Goal: Task Accomplishment & Management: Use online tool/utility

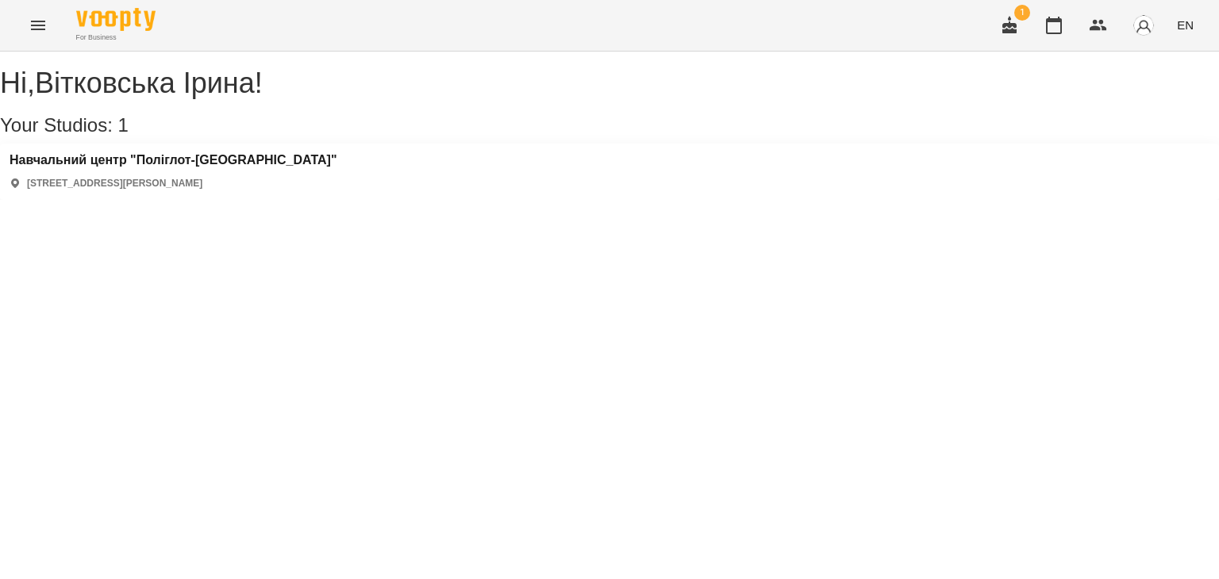
click at [57, 19] on div "For Business 1 EN" at bounding box center [609, 25] width 1219 height 51
click at [43, 21] on icon "Menu" at bounding box center [38, 26] width 14 height 10
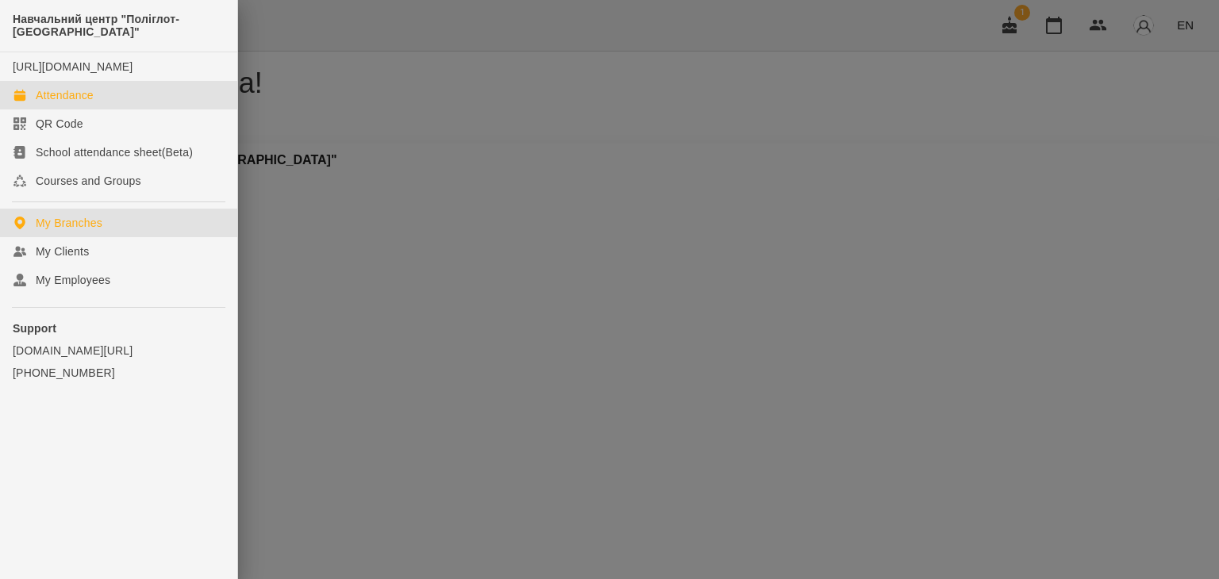
click at [91, 103] on div "Attendance" at bounding box center [65, 95] width 58 height 16
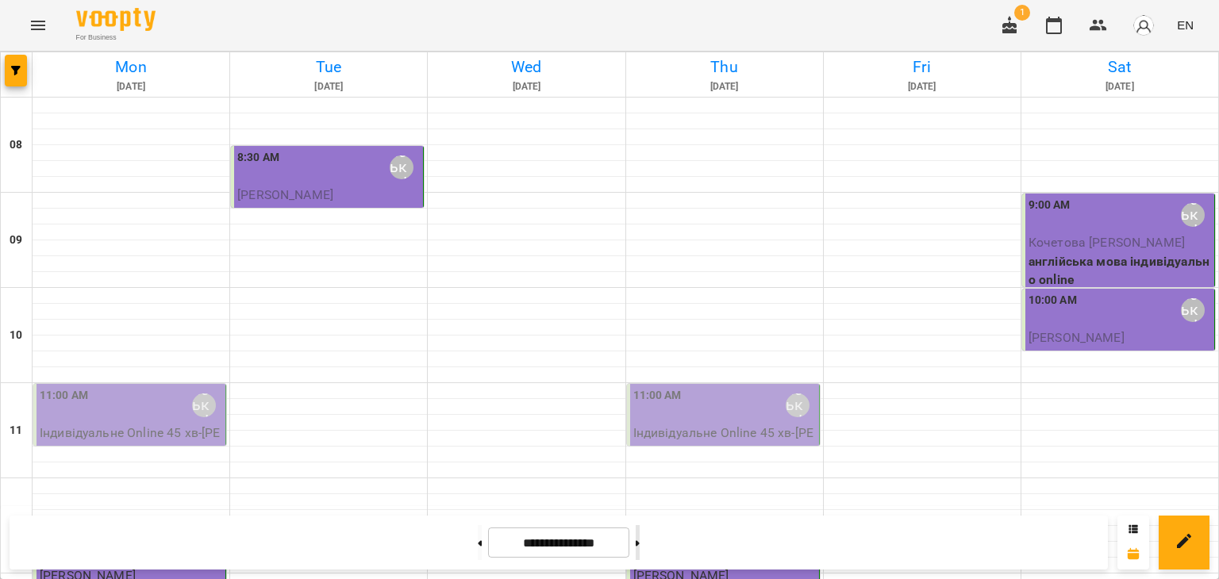
click at [640, 545] on button at bounding box center [638, 542] width 4 height 35
type input "**********"
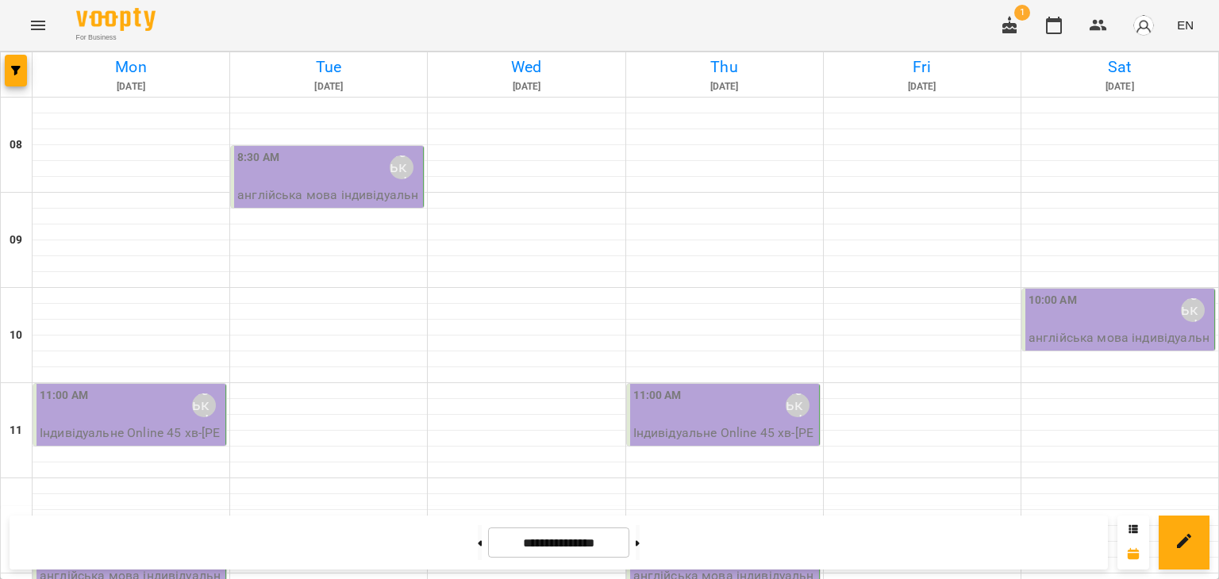
scroll to position [238, 0]
click at [203, 394] on div "Вітковська Ірина" at bounding box center [204, 406] width 24 height 24
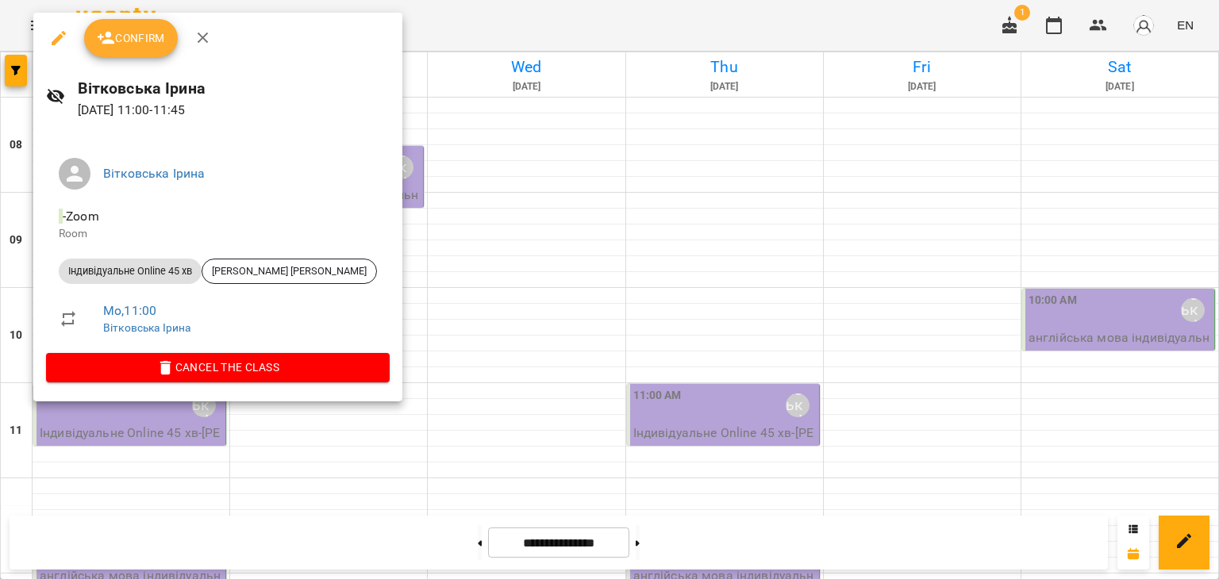
click at [131, 35] on span "Confirm" at bounding box center [131, 38] width 68 height 19
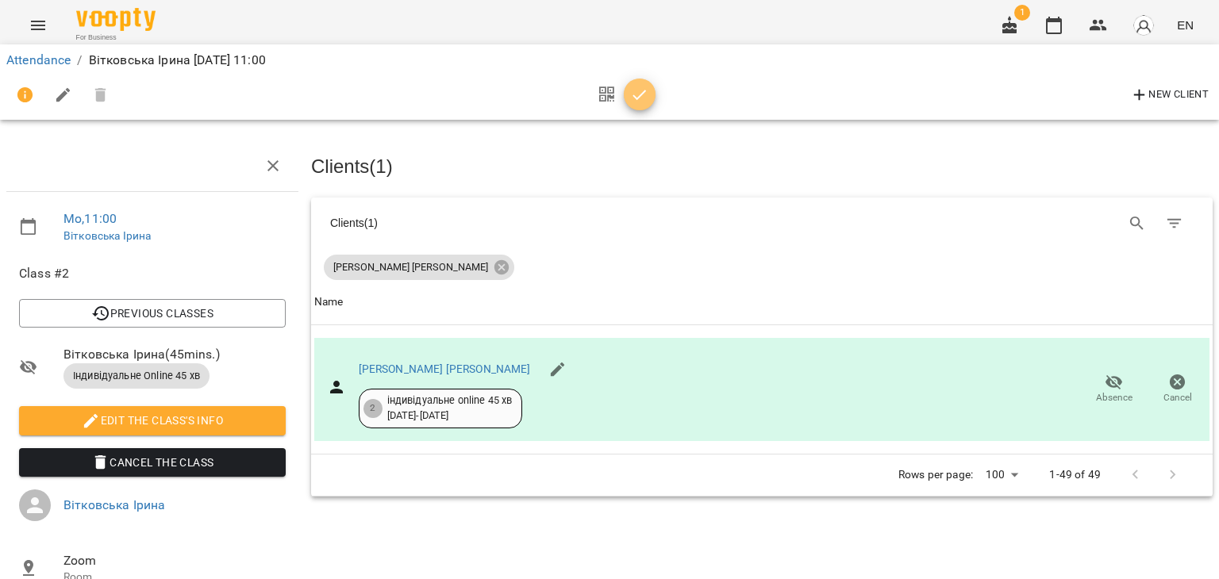
click at [638, 94] on icon "button" at bounding box center [639, 95] width 19 height 19
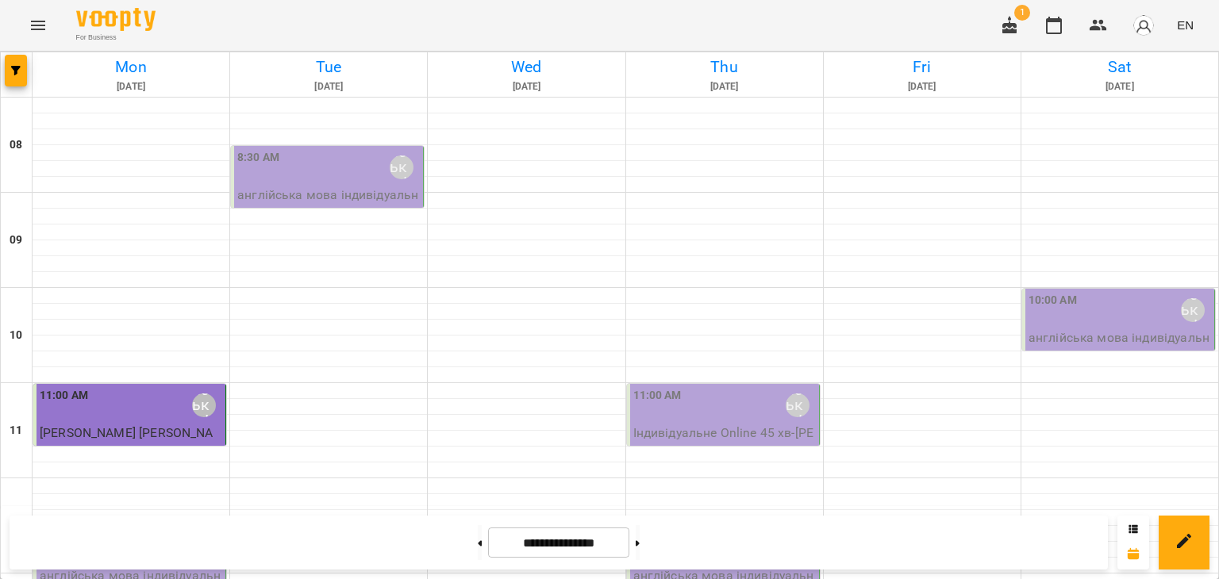
scroll to position [238, 0]
click at [203, 536] on div "Вітковська Ірина" at bounding box center [204, 548] width 24 height 24
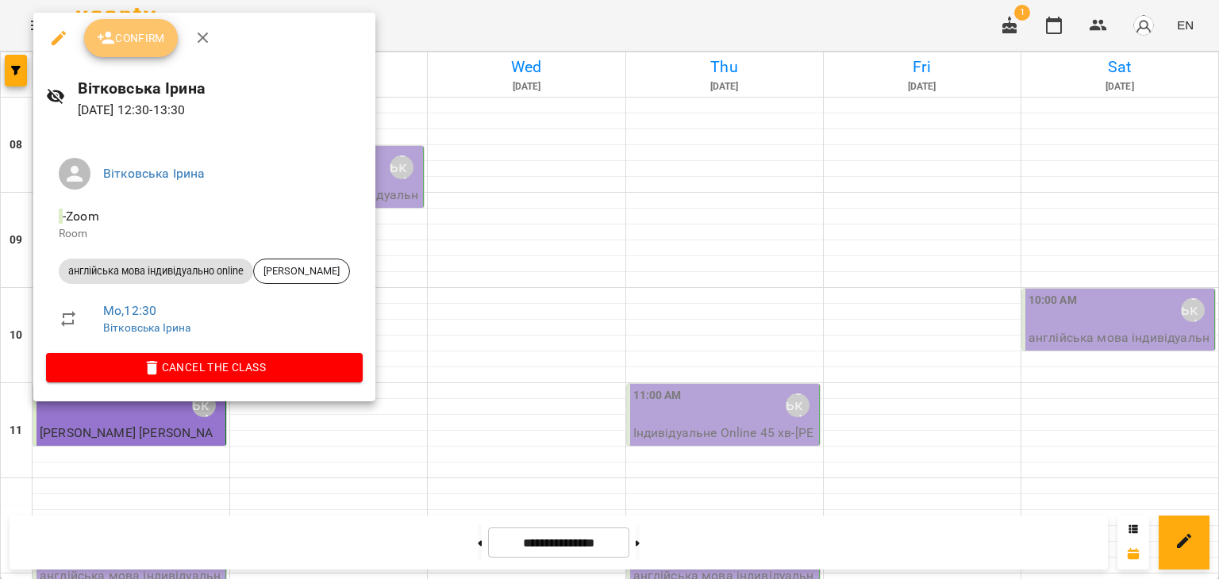
click at [125, 33] on span "Confirm" at bounding box center [131, 38] width 68 height 19
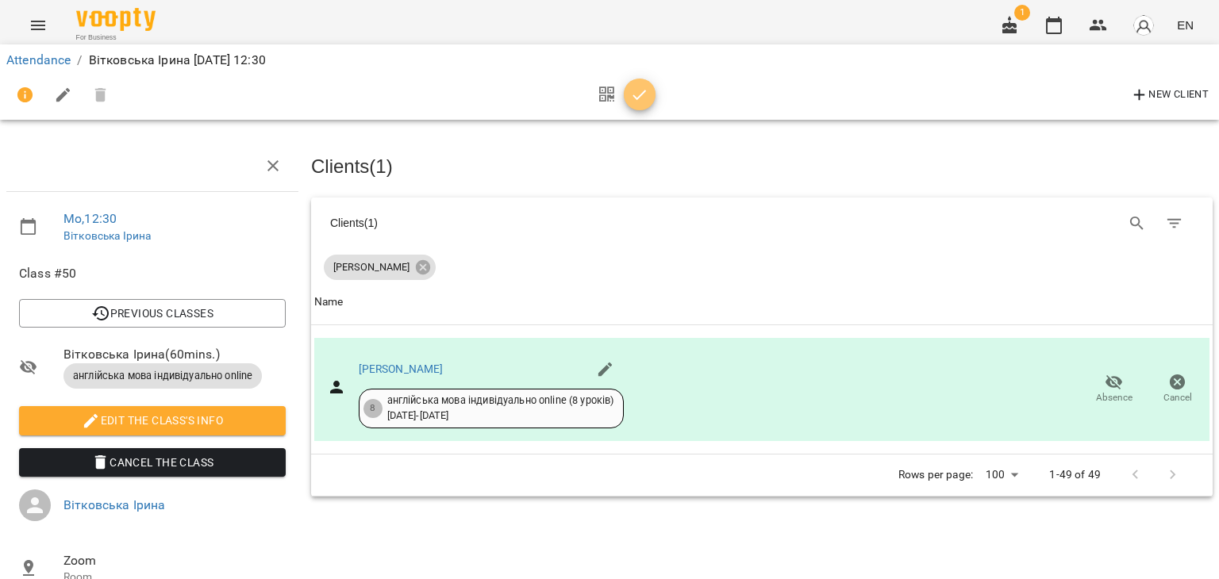
click at [637, 102] on icon "button" at bounding box center [639, 95] width 19 height 19
